Goal: Information Seeking & Learning: Learn about a topic

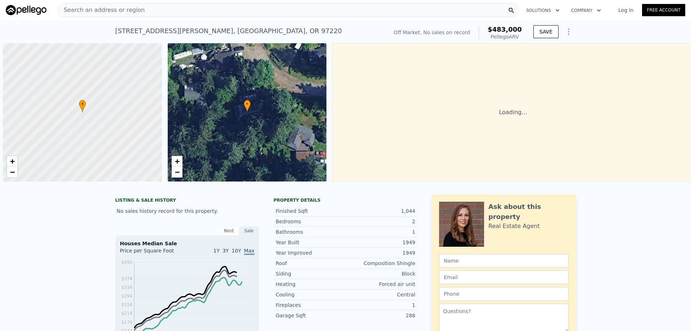
scroll to position [0, 3]
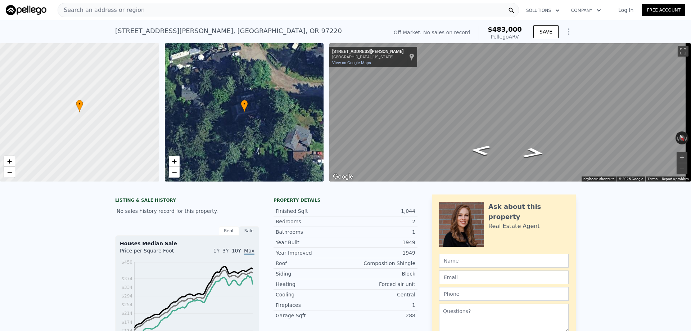
click at [121, 5] on div "Search an address or region" at bounding box center [101, 10] width 87 height 14
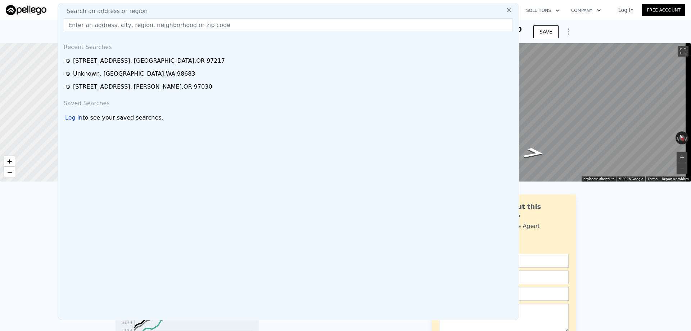
type input "[STREET_ADDRESS]"
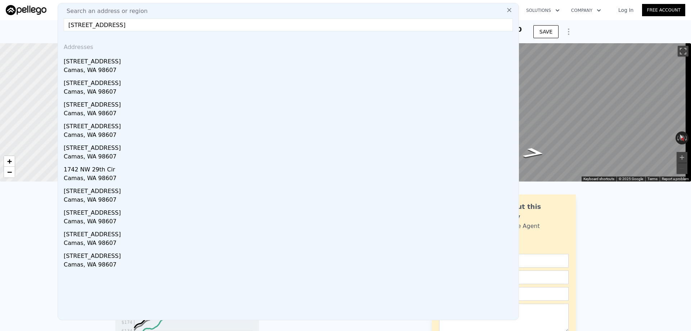
click at [139, 57] on div "[STREET_ADDRESS]" at bounding box center [290, 60] width 452 height 12
checkbox input "true"
type input "$ 485,000"
type input "$ 30,004"
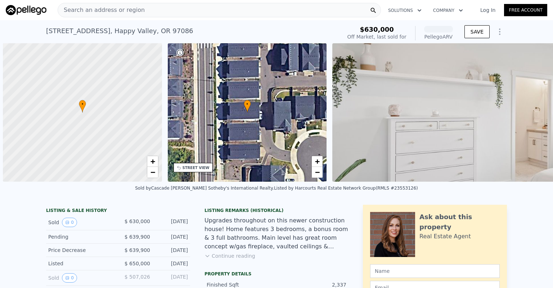
scroll to position [0, 3]
